Goal: Transaction & Acquisition: Purchase product/service

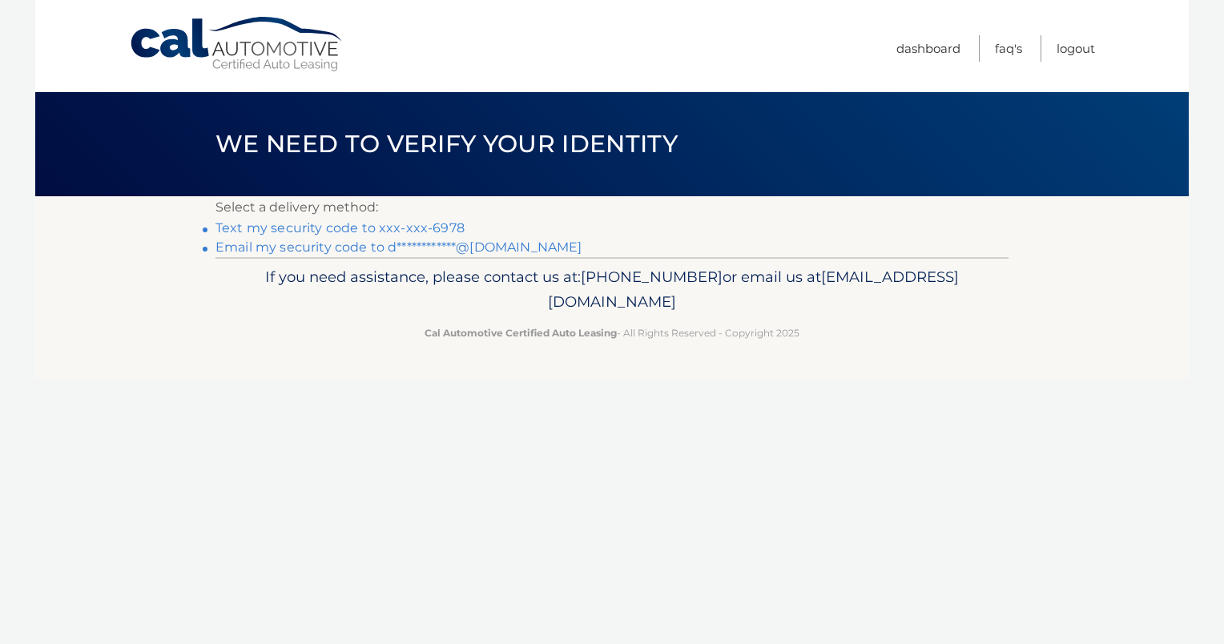
click at [389, 223] on link "Text my security code to xxx-xxx-6978" at bounding box center [339, 227] width 249 height 15
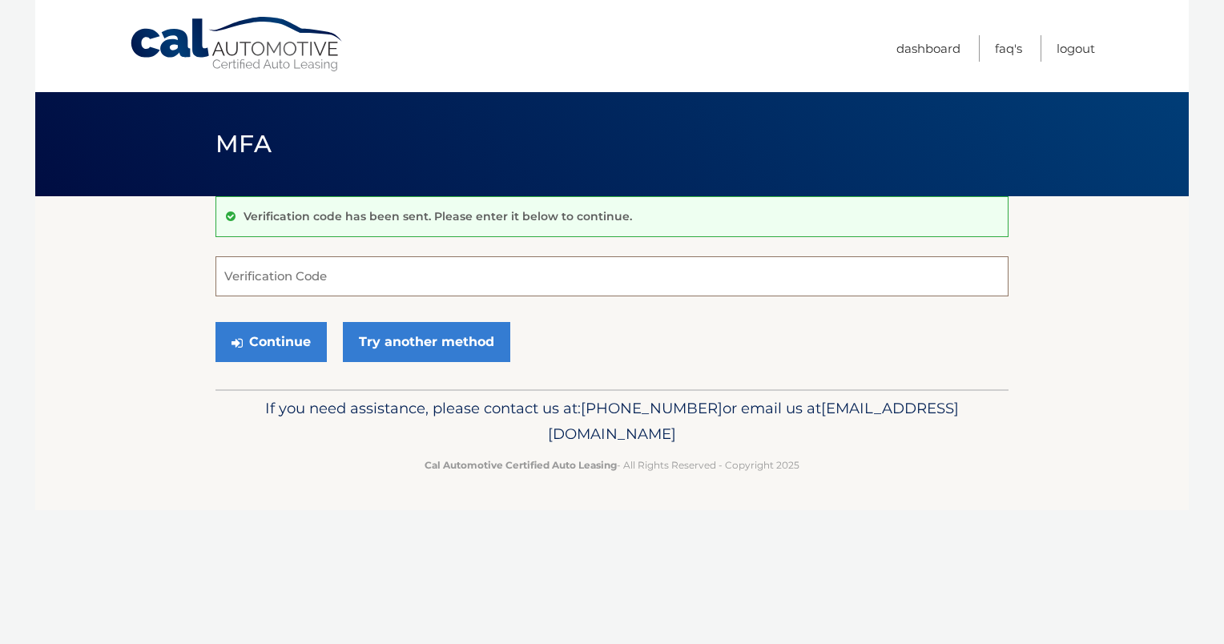
click at [340, 279] on input "Verification Code" at bounding box center [611, 276] width 793 height 40
type input "273511"
click at [284, 336] on button "Continue" at bounding box center [270, 342] width 111 height 40
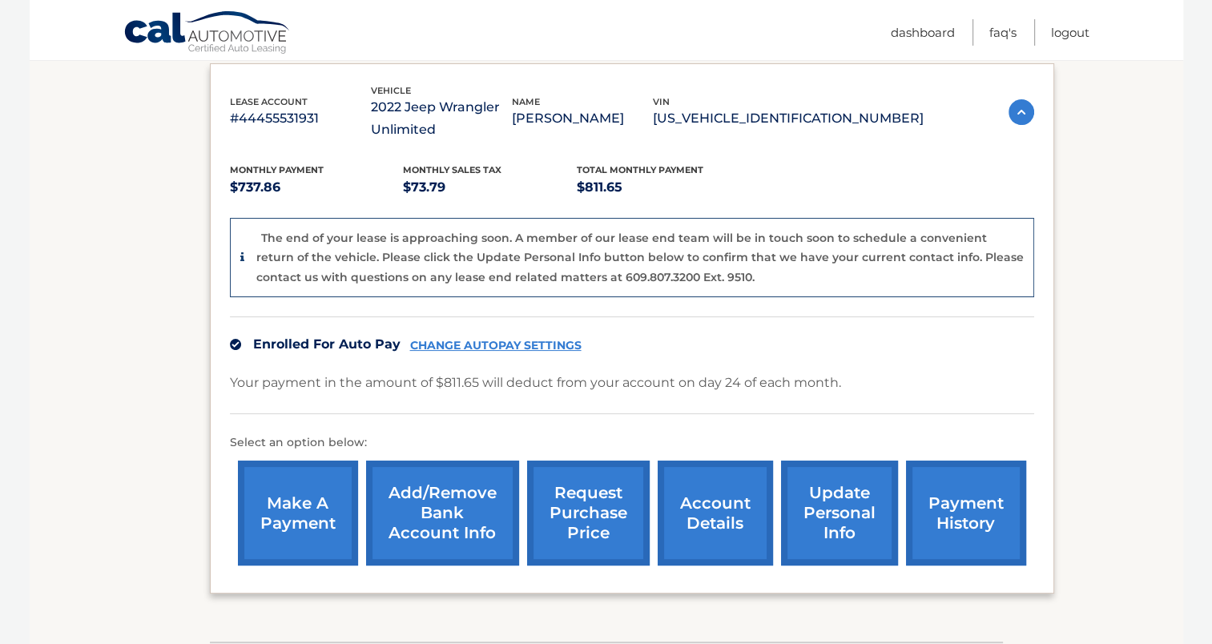
scroll to position [384, 0]
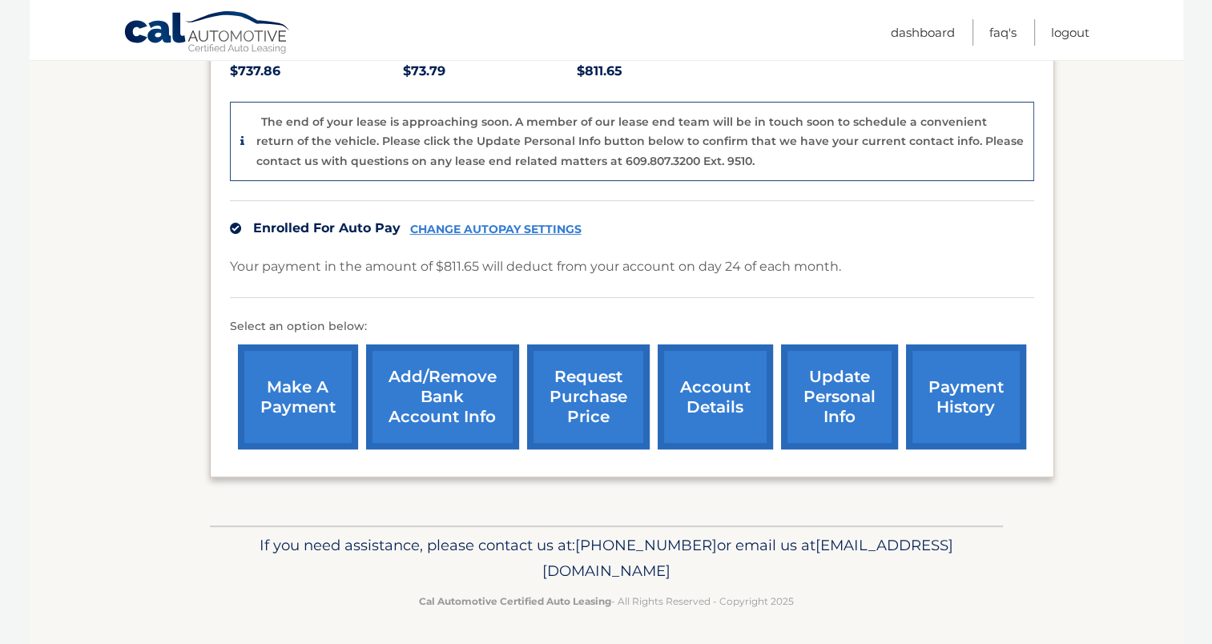
click at [699, 400] on link "account details" at bounding box center [715, 396] width 115 height 105
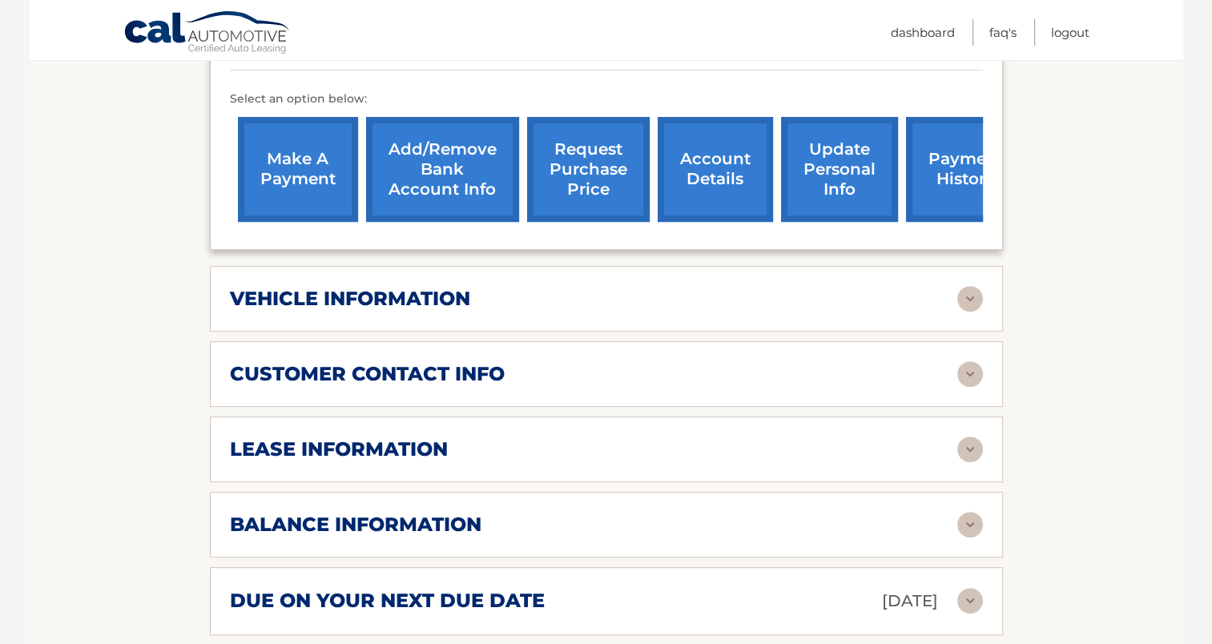
scroll to position [561, 0]
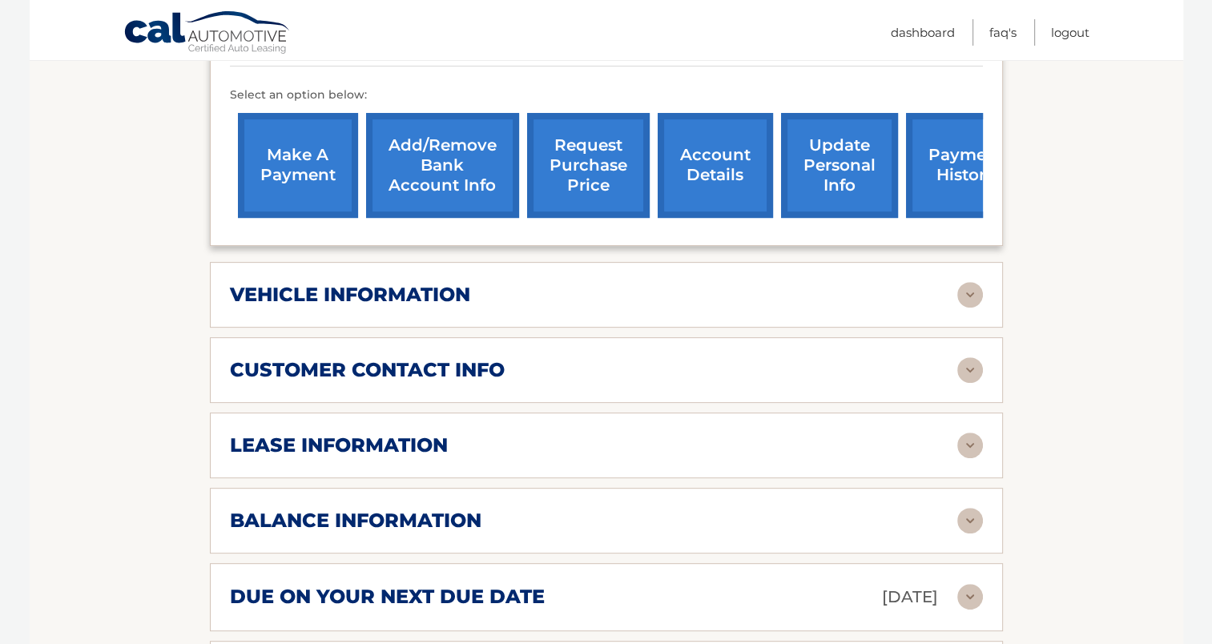
click at [968, 433] on img at bounding box center [970, 446] width 26 height 26
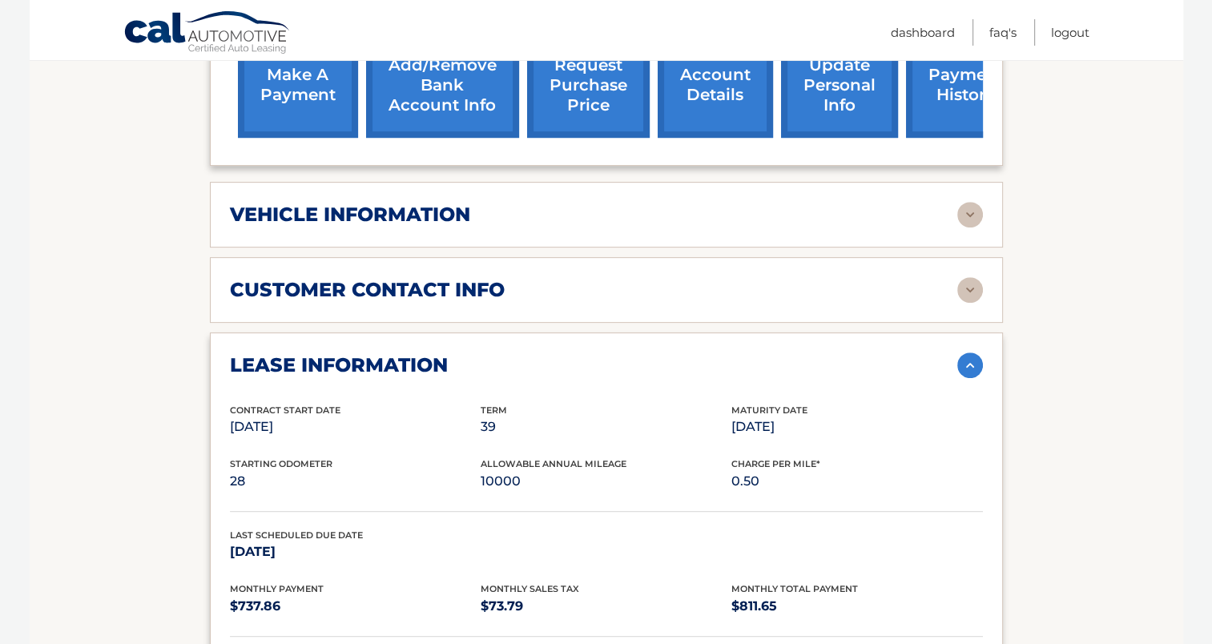
scroll to position [721, 0]
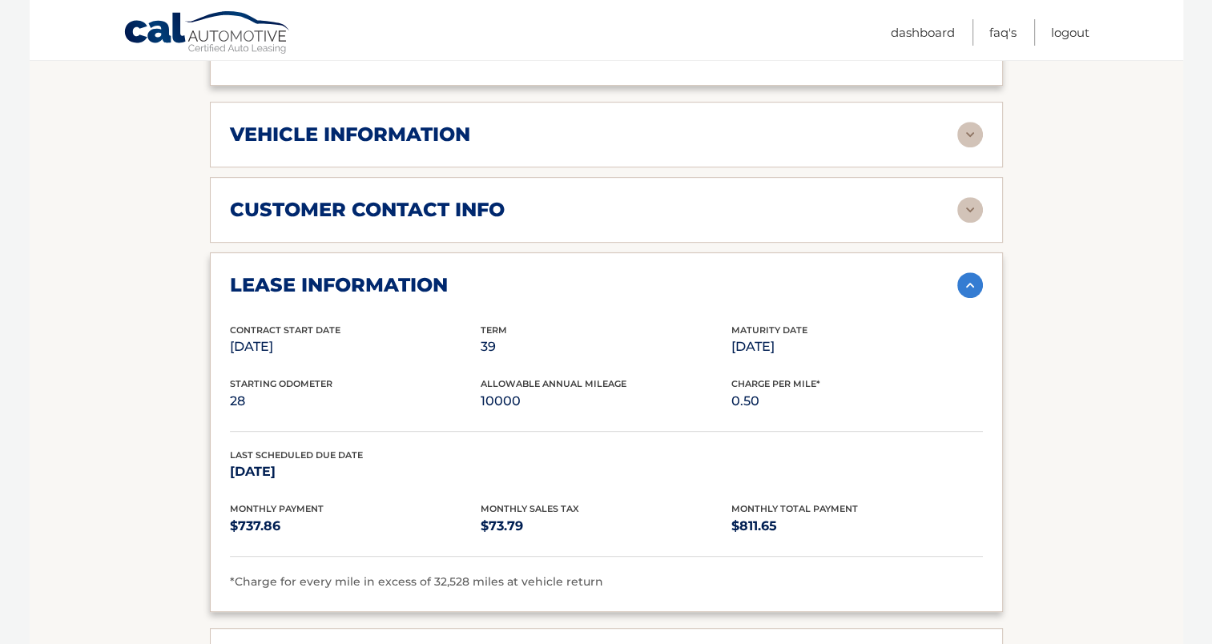
click at [960, 272] on img at bounding box center [970, 285] width 26 height 26
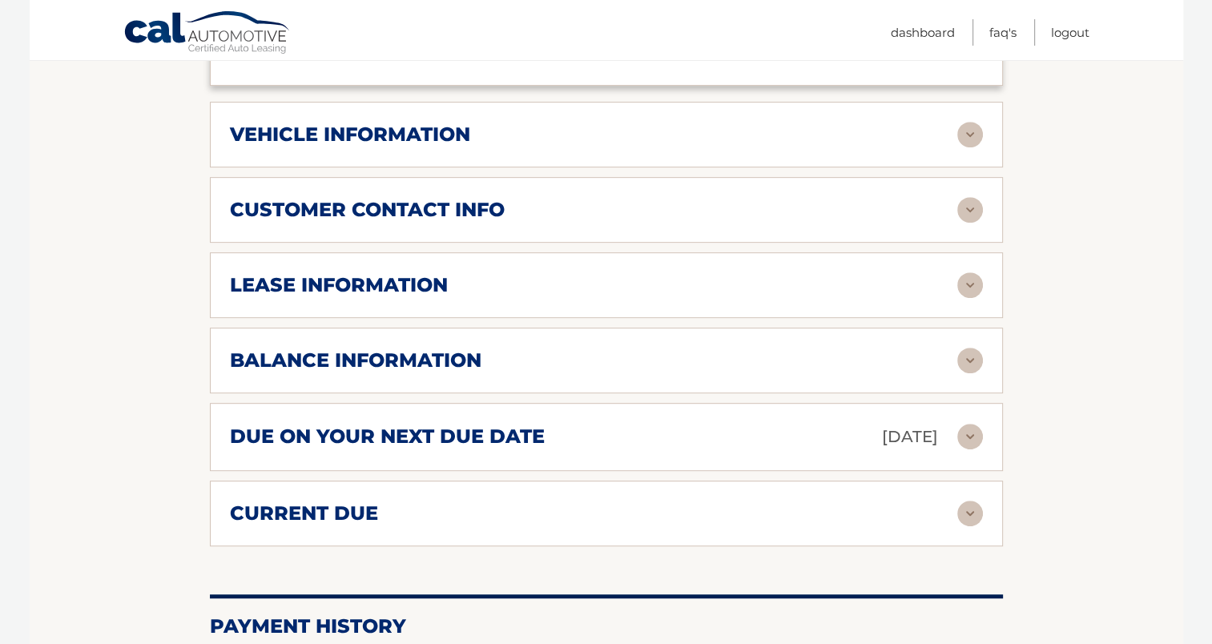
click at [972, 348] on img at bounding box center [970, 361] width 26 height 26
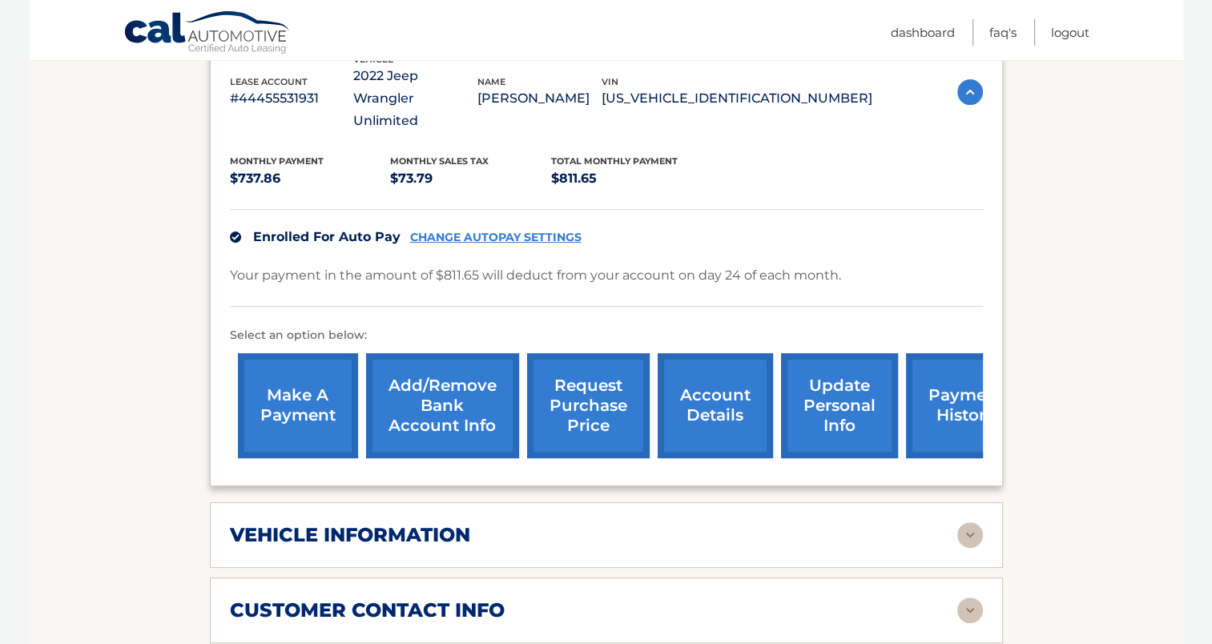
scroll to position [240, 0]
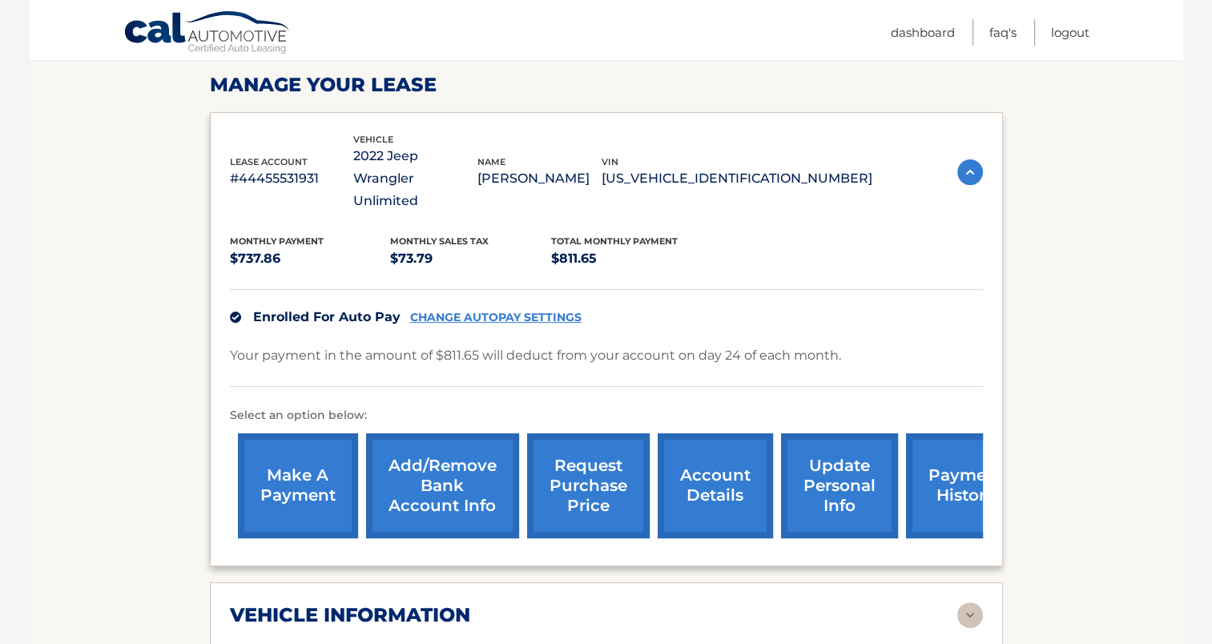
click at [308, 456] on link "make a payment" at bounding box center [298, 485] width 120 height 105
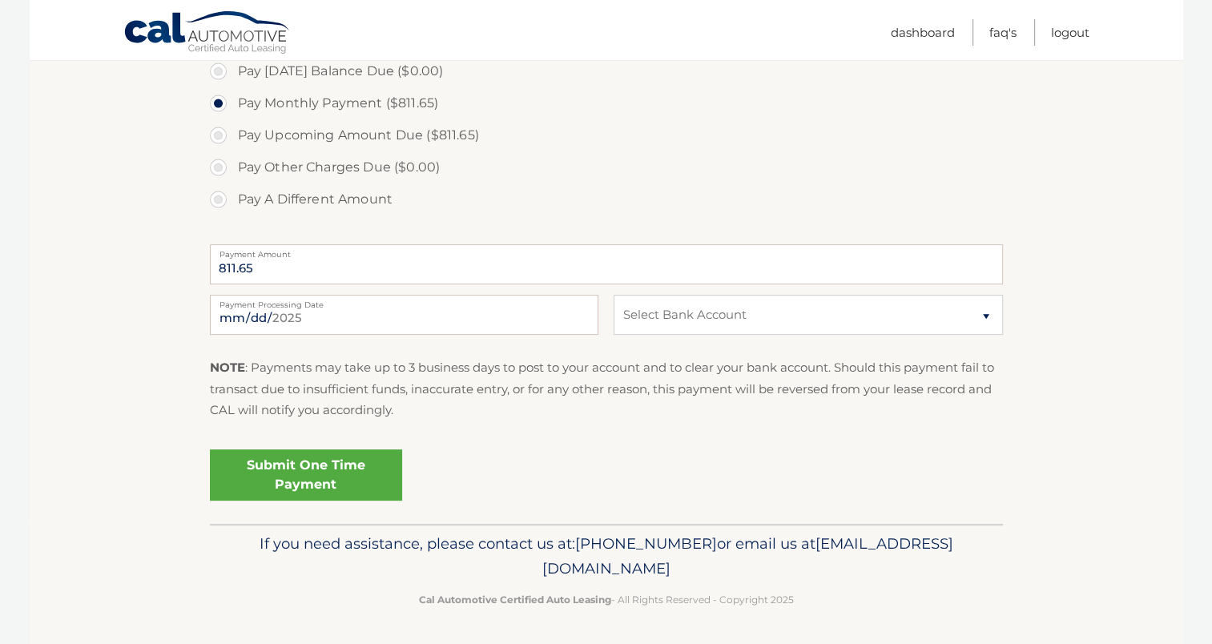
scroll to position [500, 0]
click at [987, 314] on select "Select Bank Account Checking CITIZENS BANK, NATIONAL ASSOCIATION *****2110 Chec…" at bounding box center [808, 314] width 388 height 40
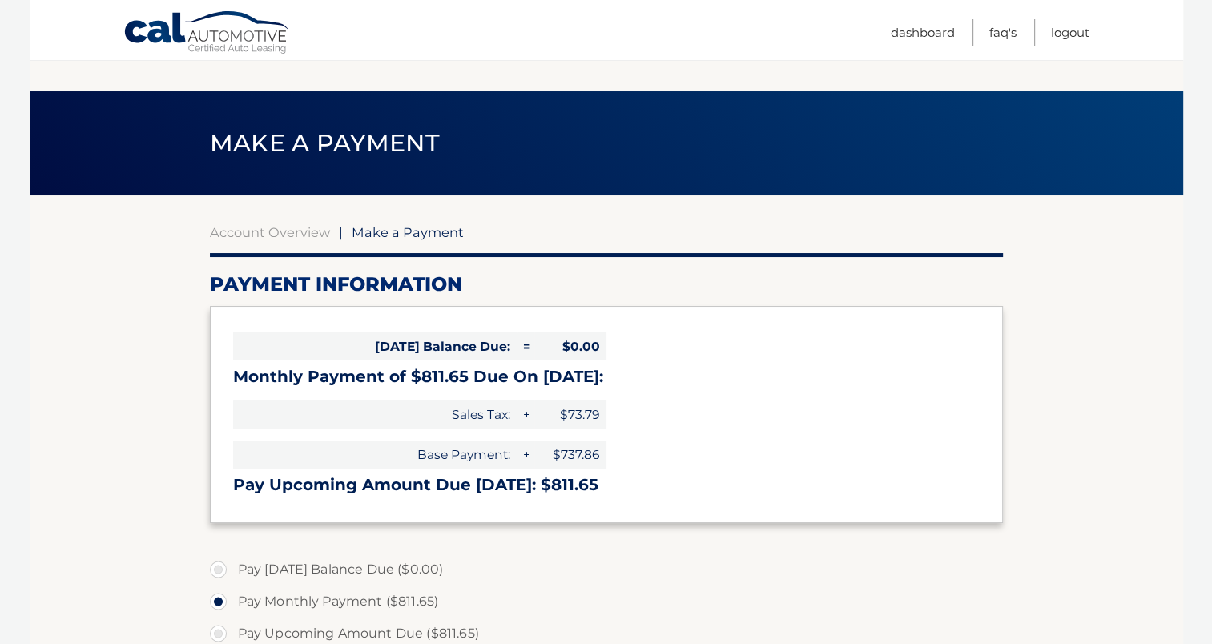
scroll to position [0, 0]
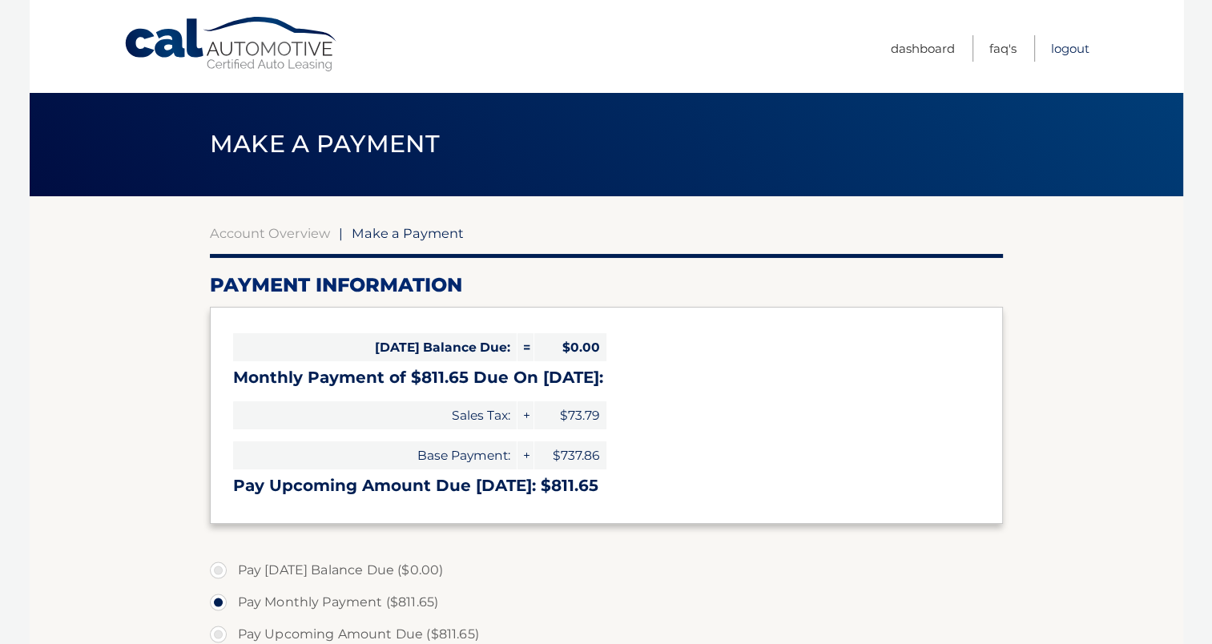
click at [1063, 46] on link "Logout" at bounding box center [1070, 48] width 38 height 26
